Goal: Task Accomplishment & Management: Manage account settings

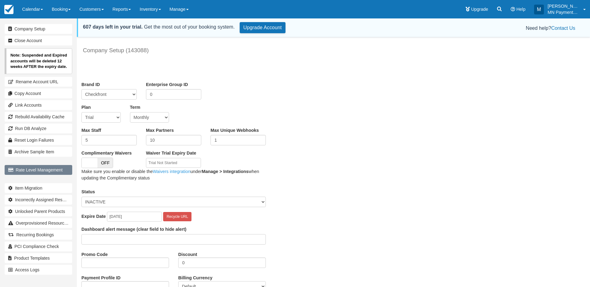
click at [36, 167] on link "Rate Level Management" at bounding box center [39, 170] width 68 height 10
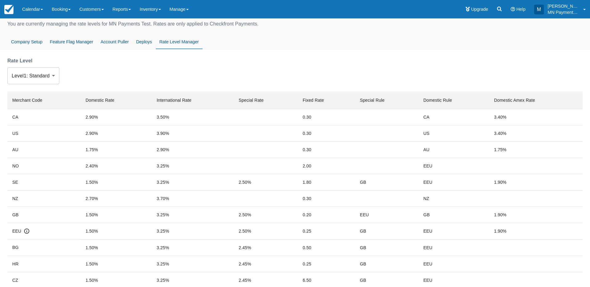
scroll to position [38, 0]
